Goal: Information Seeking & Learning: Learn about a topic

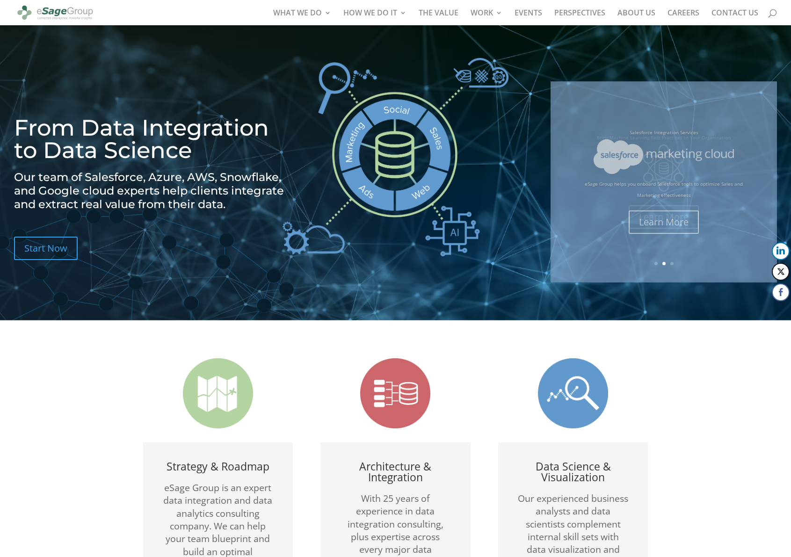
scroll to position [1129, 0]
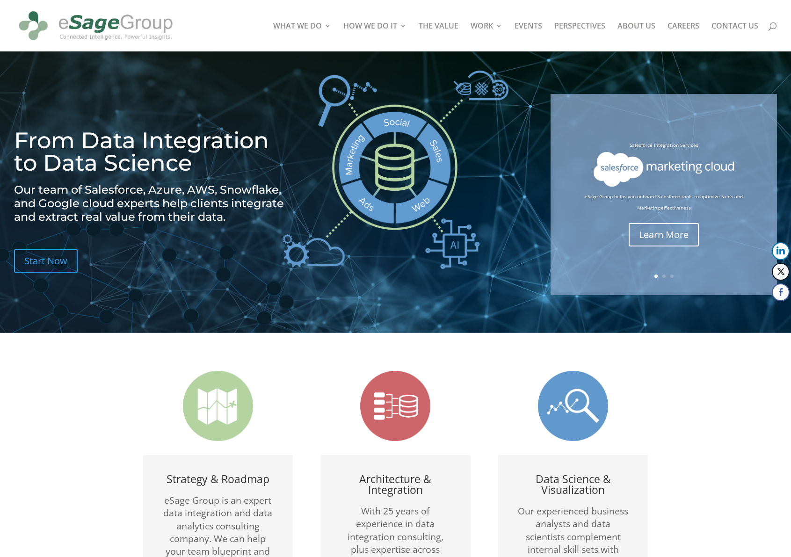
scroll to position [1129, 0]
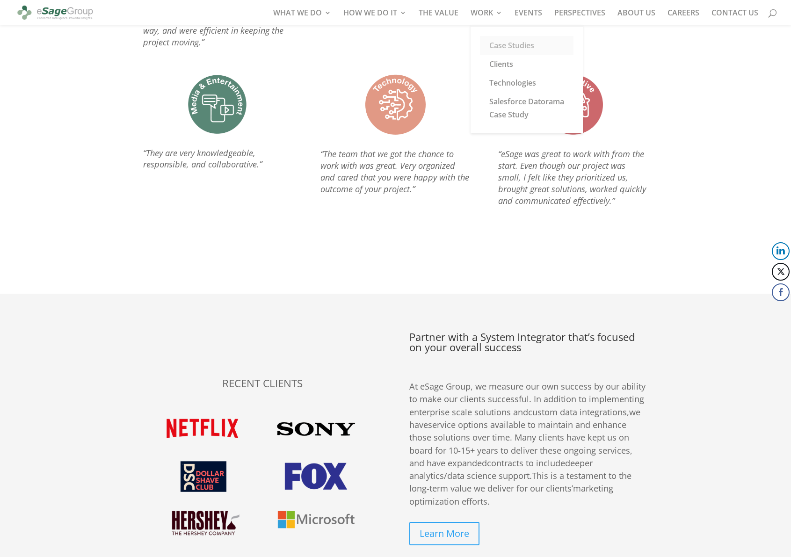
click at [517, 39] on link "Case Studies" at bounding box center [527, 45] width 94 height 19
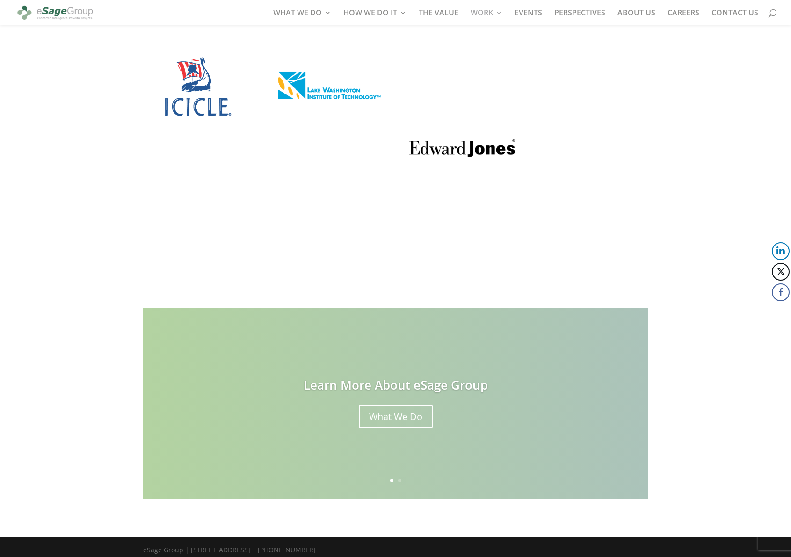
scroll to position [2551, 0]
